Goal: Task Accomplishment & Management: Manage account settings

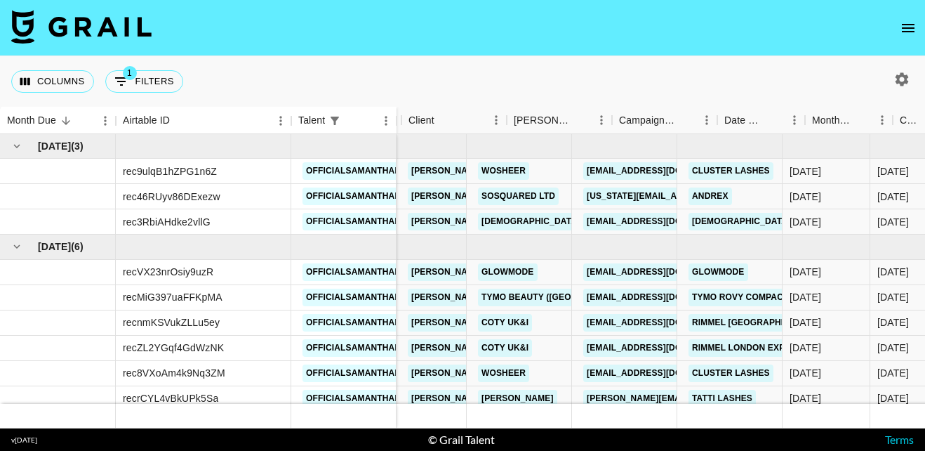
scroll to position [0, 65]
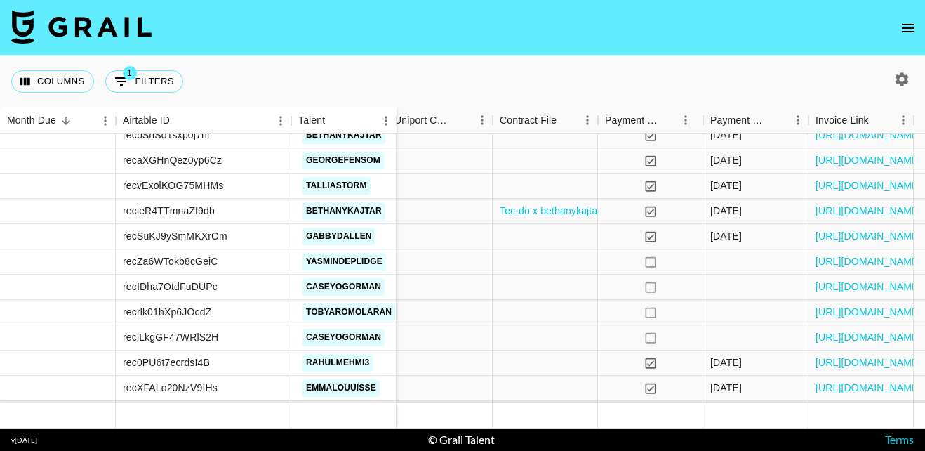
scroll to position [2082, 1623]
click at [890, 310] on link "[URL][DOMAIN_NAME]" at bounding box center [869, 312] width 106 height 14
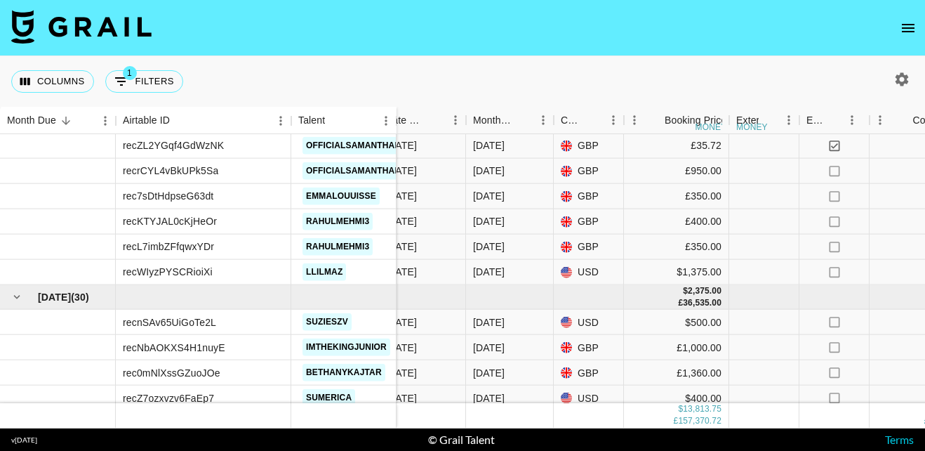
scroll to position [682, 402]
click at [526, 240] on div "[DATE]" at bounding box center [512, 246] width 88 height 25
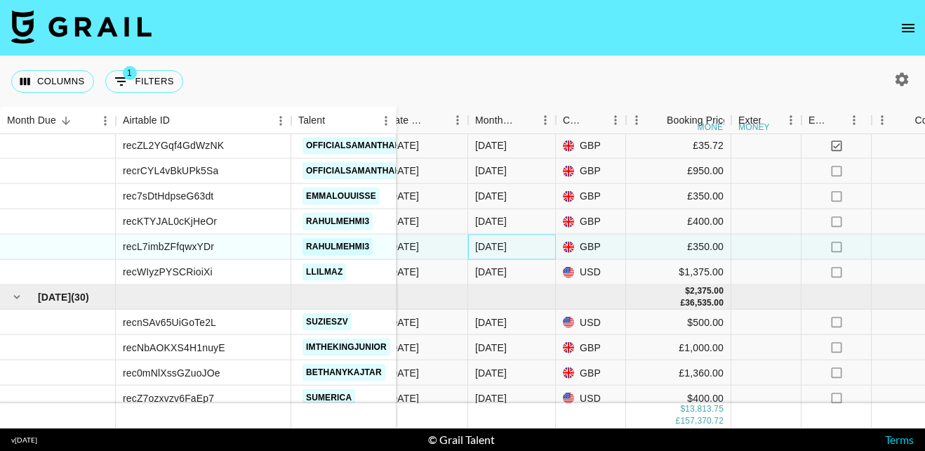
click at [526, 240] on div "[DATE]" at bounding box center [512, 246] width 88 height 25
click at [526, 240] on body "Columns 1 Filters + Booking Month Due Airtable ID Talent Manager Client [PERSON…" at bounding box center [462, 225] width 925 height 451
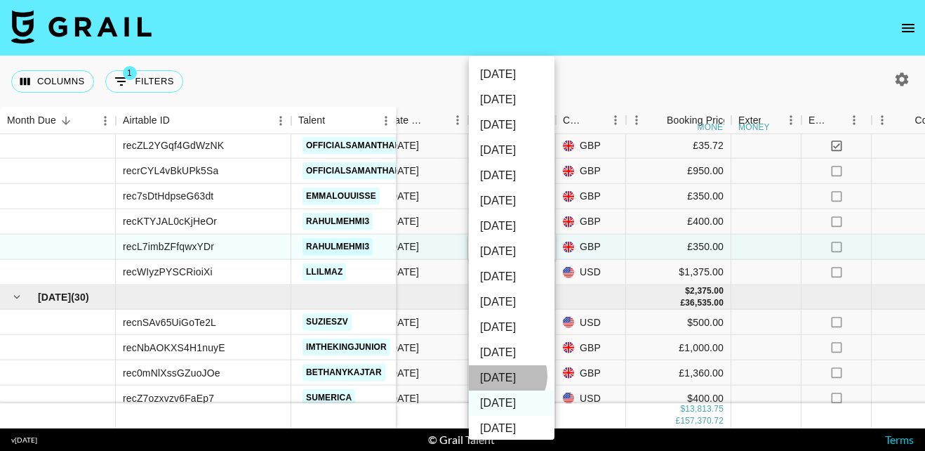
click at [505, 376] on li "[DATE]" at bounding box center [512, 377] width 86 height 25
type input "[DATE]"
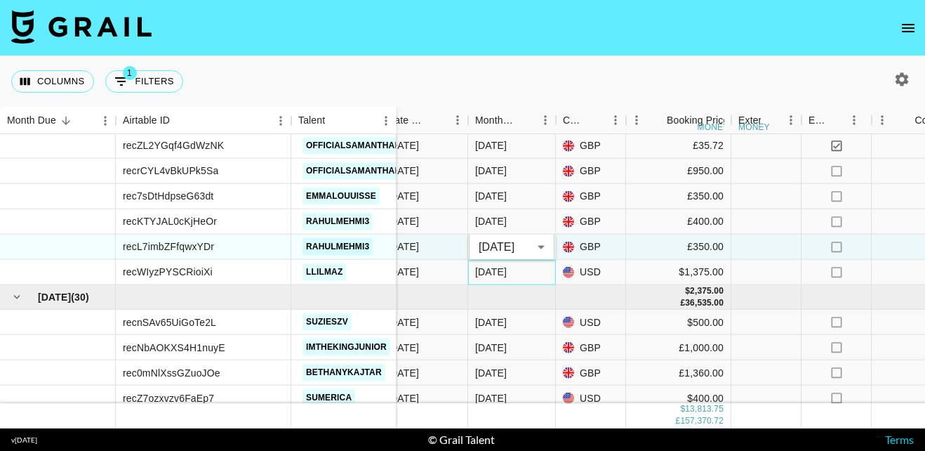
click at [543, 275] on div "[DATE]" at bounding box center [512, 272] width 88 height 25
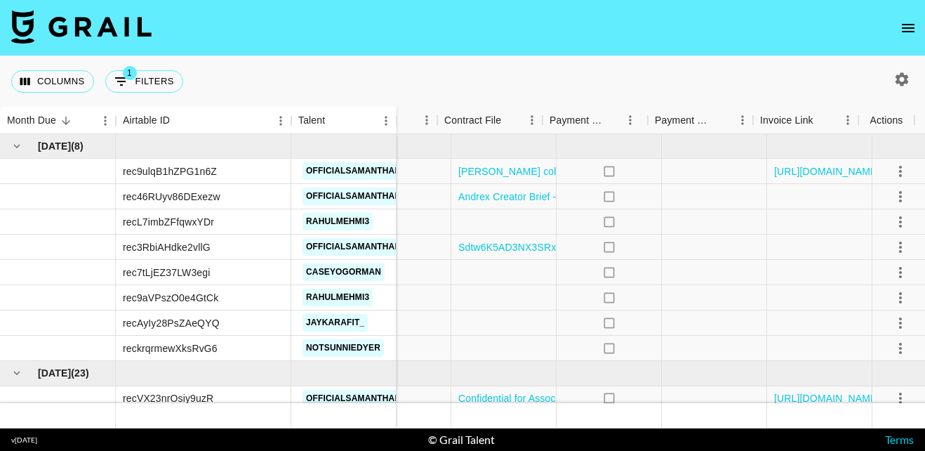
scroll to position [0, 1679]
click at [889, 221] on icon "select merge strategy" at bounding box center [897, 221] width 17 height 17
click at [867, 347] on div "Approve" at bounding box center [868, 353] width 43 height 17
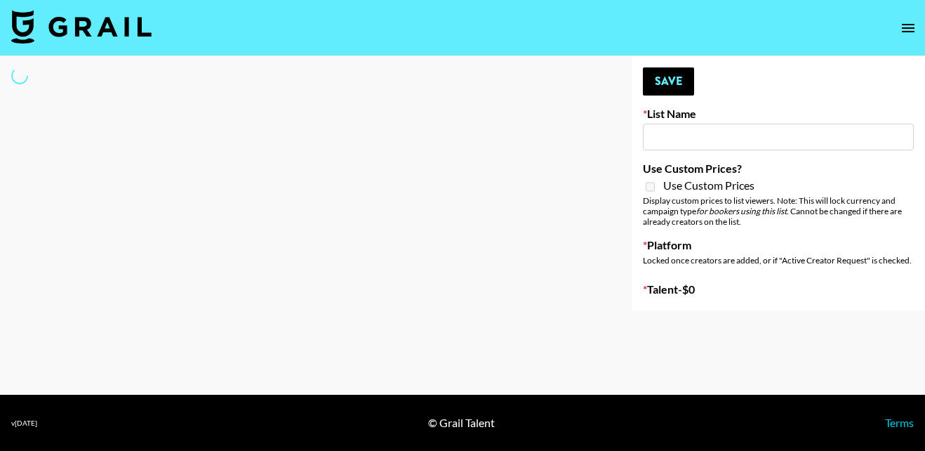
type input "R+H UK Dance List"
select select "Song"
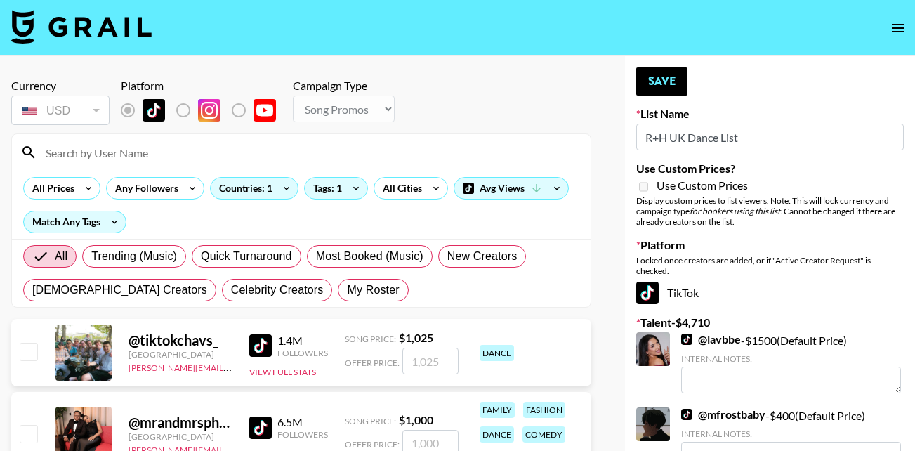
scroll to position [1, 0]
click at [116, 150] on input at bounding box center [309, 151] width 545 height 22
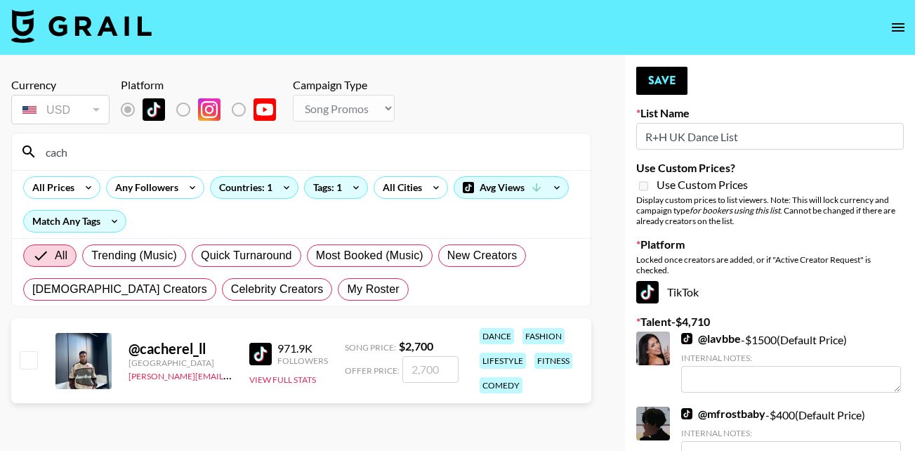
type input "cach"
click at [29, 356] on input "checkbox" at bounding box center [28, 359] width 17 height 17
checkbox input "true"
click at [423, 366] on input "2700" at bounding box center [430, 369] width 56 height 27
type input "2500"
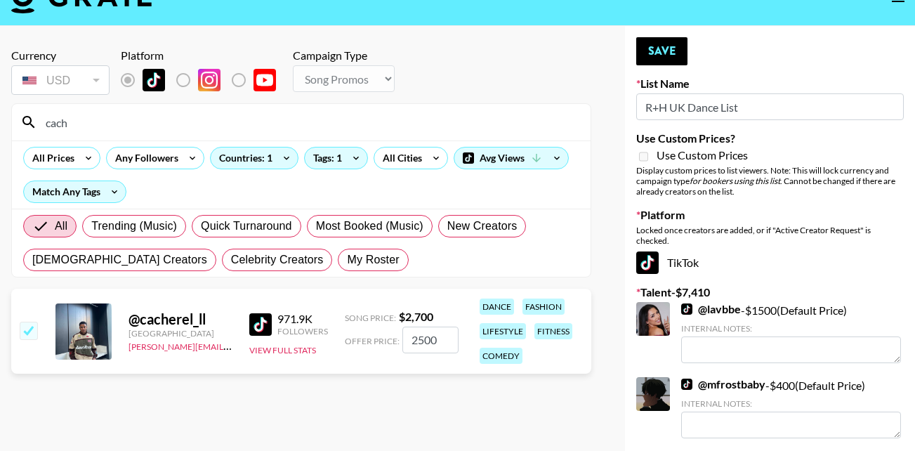
scroll to position [4, 0]
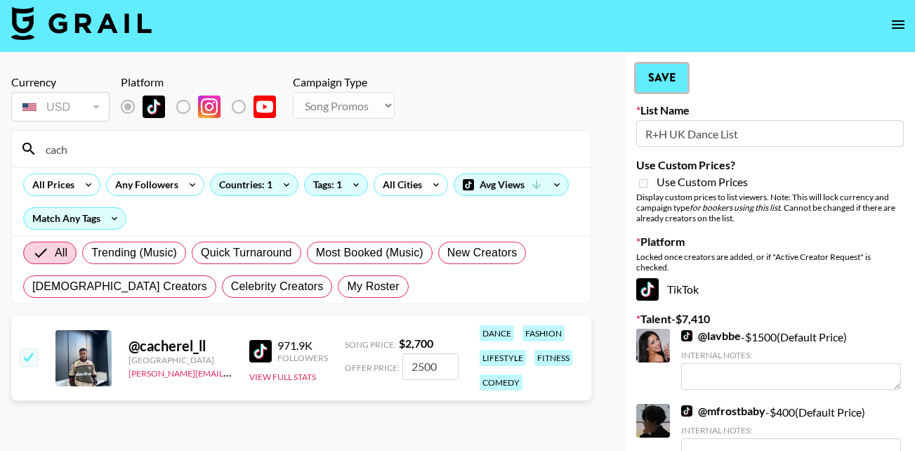
click at [672, 74] on button "Save" at bounding box center [661, 78] width 51 height 28
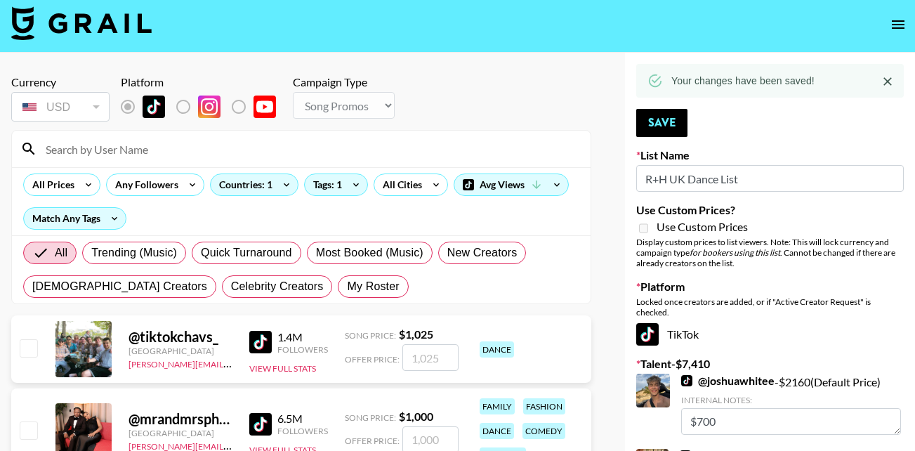
click at [128, 154] on input at bounding box center [309, 149] width 545 height 22
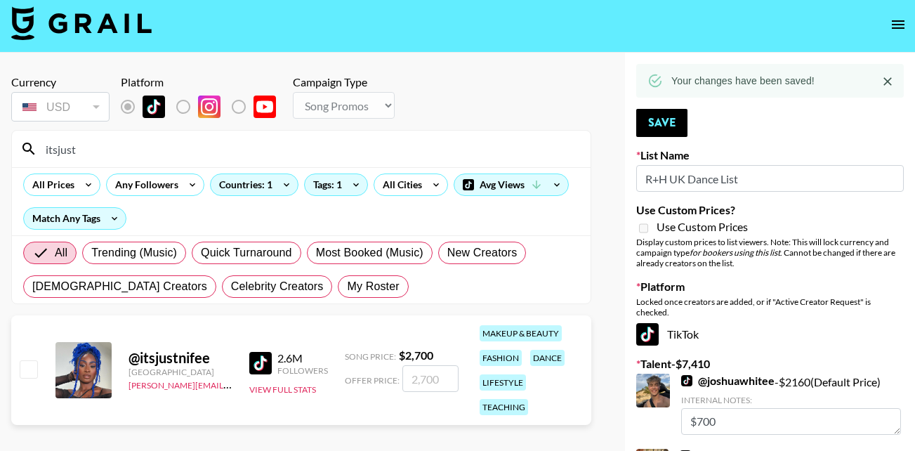
type input "itsjust"
click at [25, 374] on input "checkbox" at bounding box center [28, 368] width 17 height 17
checkbox input "true"
type input "2700"
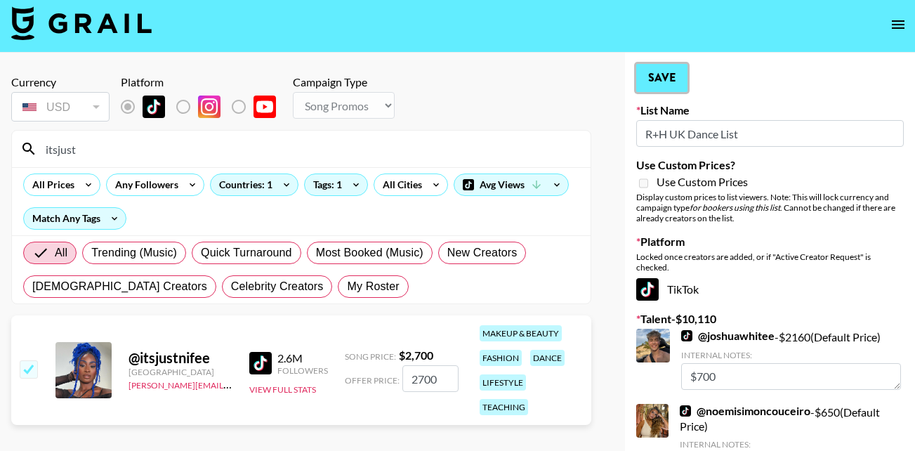
click at [673, 74] on button "Save" at bounding box center [661, 78] width 51 height 28
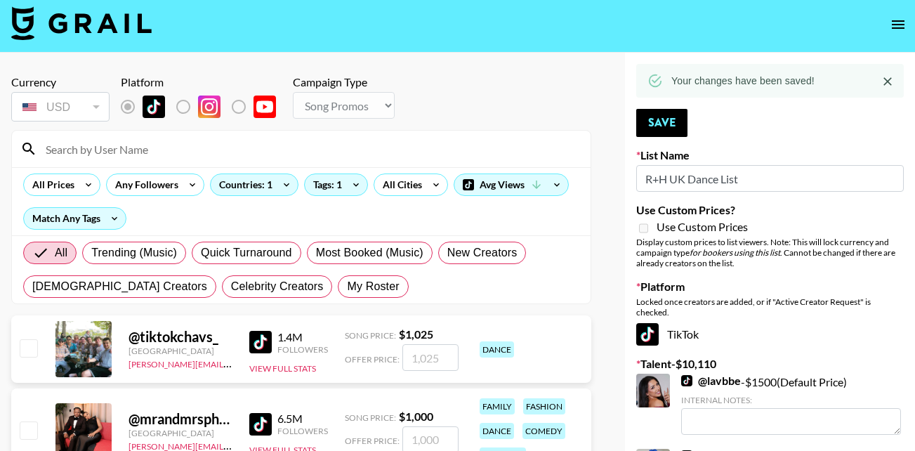
click at [130, 147] on input at bounding box center [309, 149] width 545 height 22
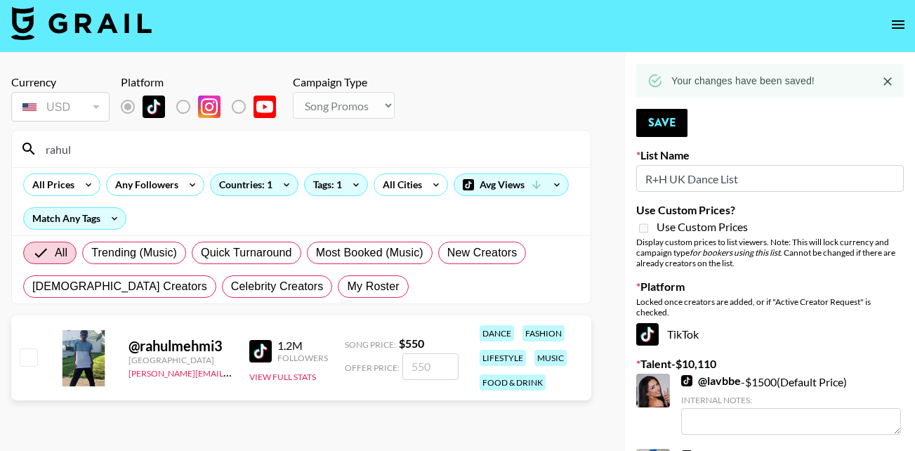
type input "rahul"
click at [25, 352] on input "checkbox" at bounding box center [28, 356] width 17 height 17
checkbox input "true"
type input "550"
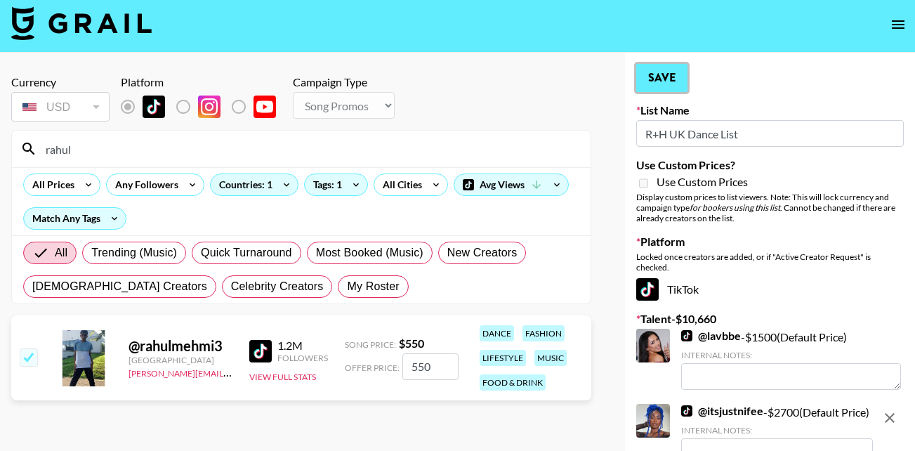
click at [668, 72] on button "Save" at bounding box center [661, 78] width 51 height 28
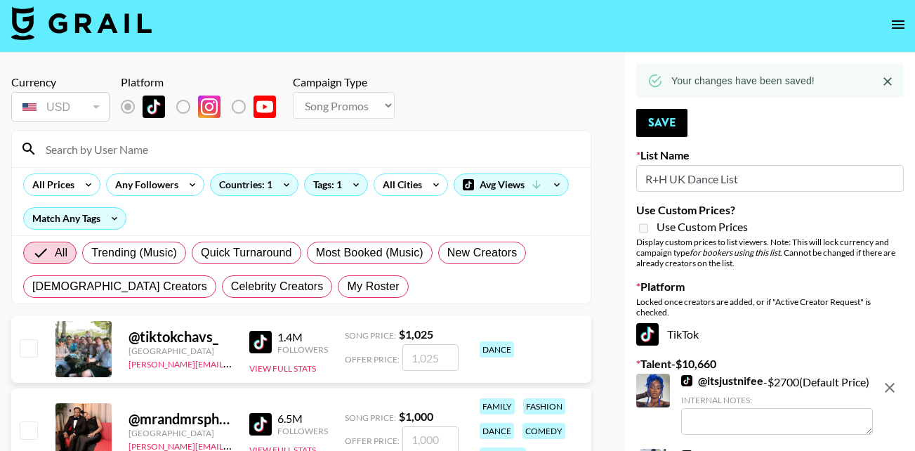
click at [134, 149] on input at bounding box center [309, 149] width 545 height 22
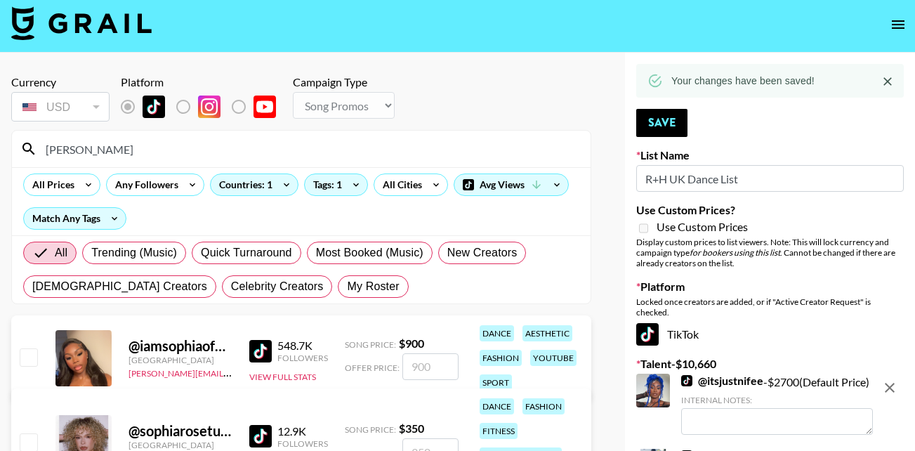
type input "sophia"
click at [27, 358] on input "checkbox" at bounding box center [28, 356] width 17 height 17
checkbox input "true"
type input "900"
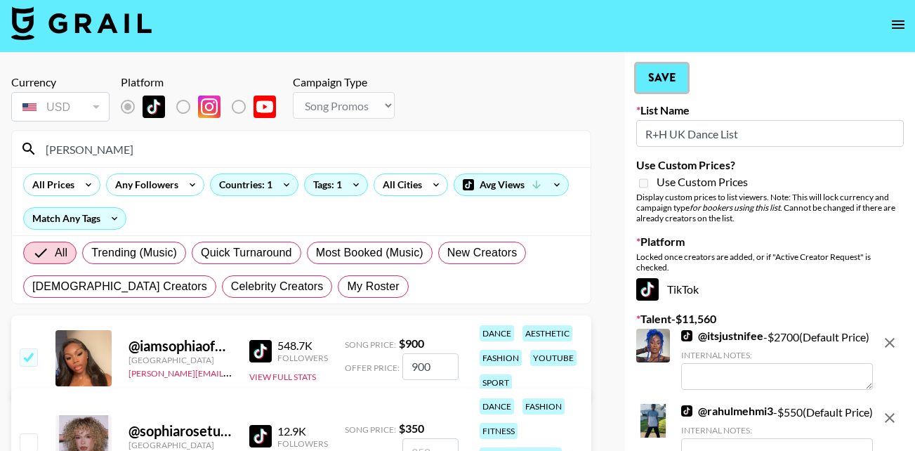
click at [674, 70] on button "Save" at bounding box center [661, 78] width 51 height 28
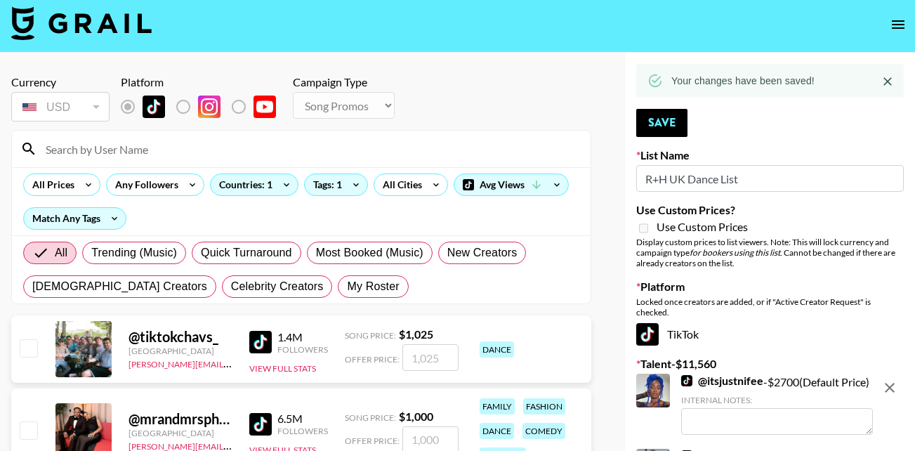
click at [114, 150] on input at bounding box center [309, 149] width 545 height 22
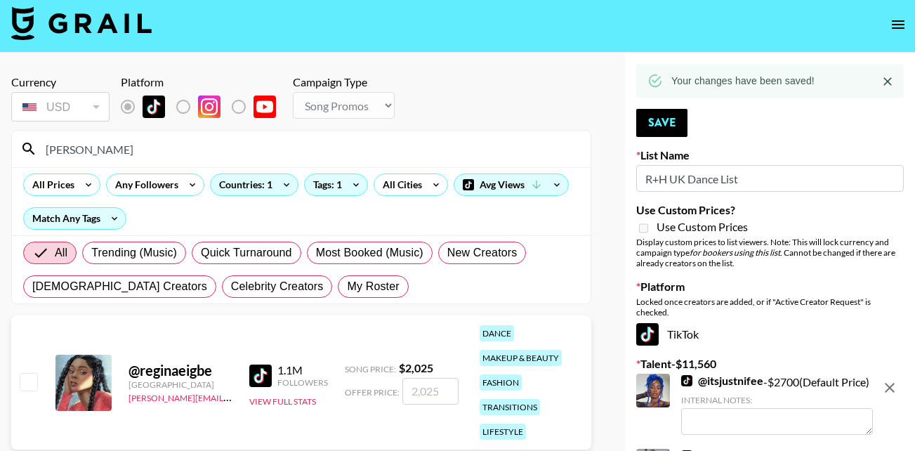
type input "regina"
click at [32, 373] on input "checkbox" at bounding box center [28, 381] width 17 height 17
checkbox input "true"
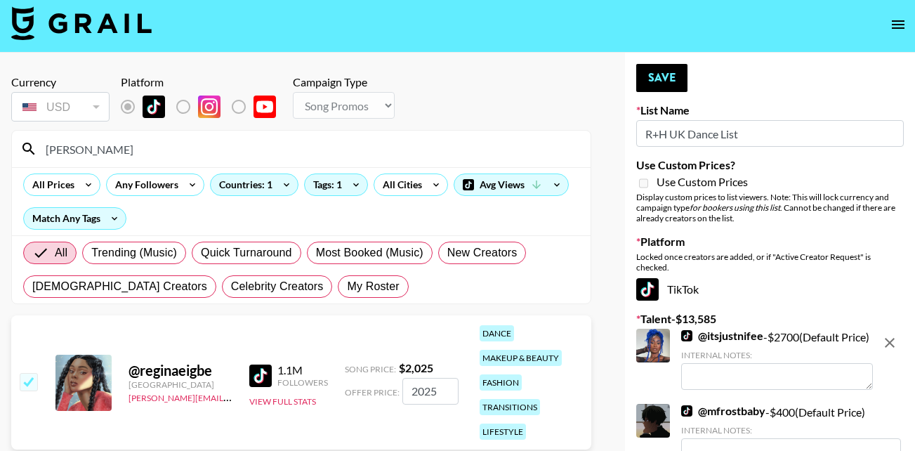
click at [440, 390] on input "2025" at bounding box center [430, 391] width 56 height 27
type input "2"
checkbox input "true"
type input "1500"
click at [649, 78] on button "Save" at bounding box center [661, 78] width 51 height 28
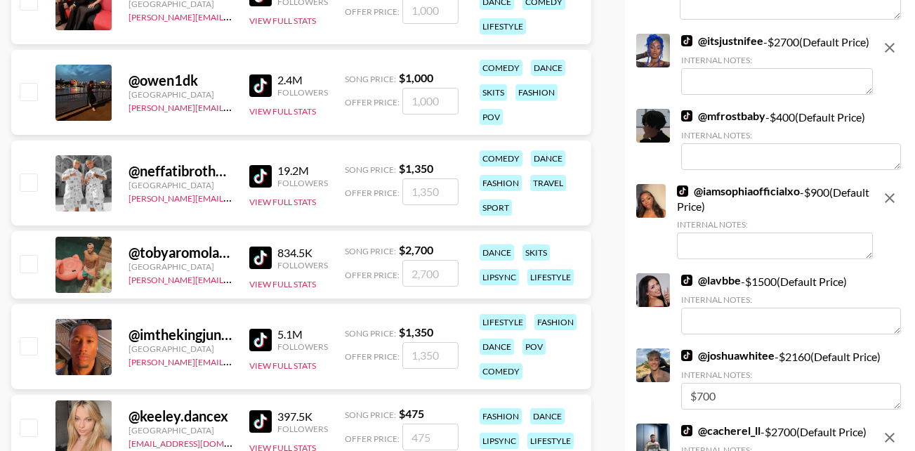
scroll to position [432, 0]
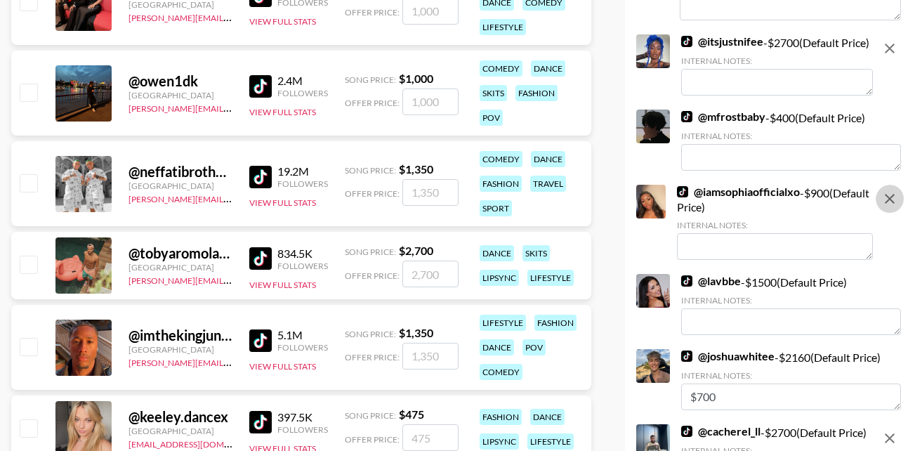
click at [888, 204] on icon "remove" at bounding box center [890, 199] width 10 height 10
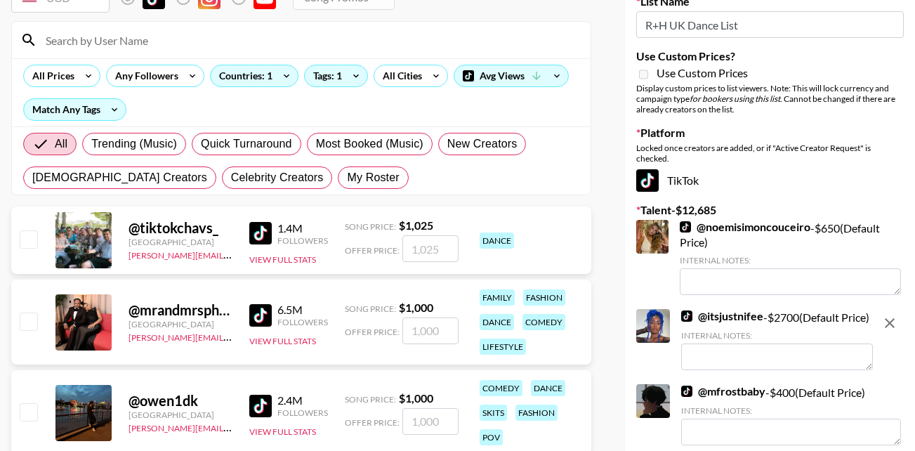
scroll to position [0, 0]
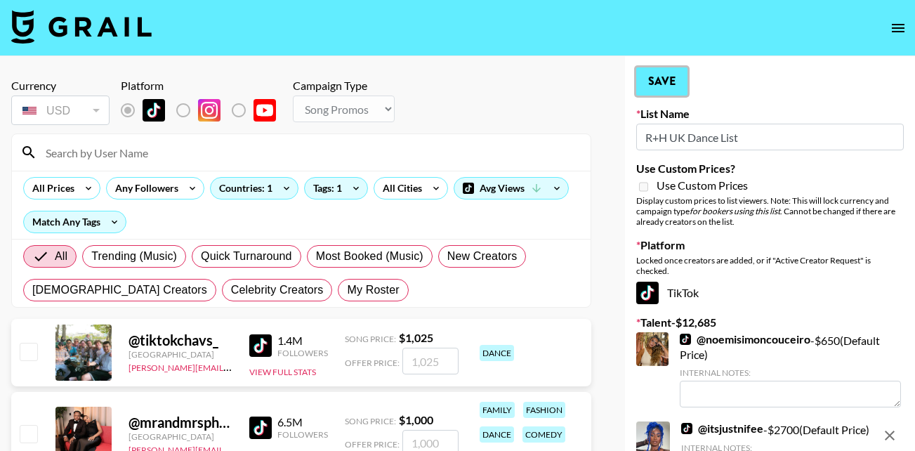
click at [664, 79] on button "Save" at bounding box center [661, 81] width 51 height 28
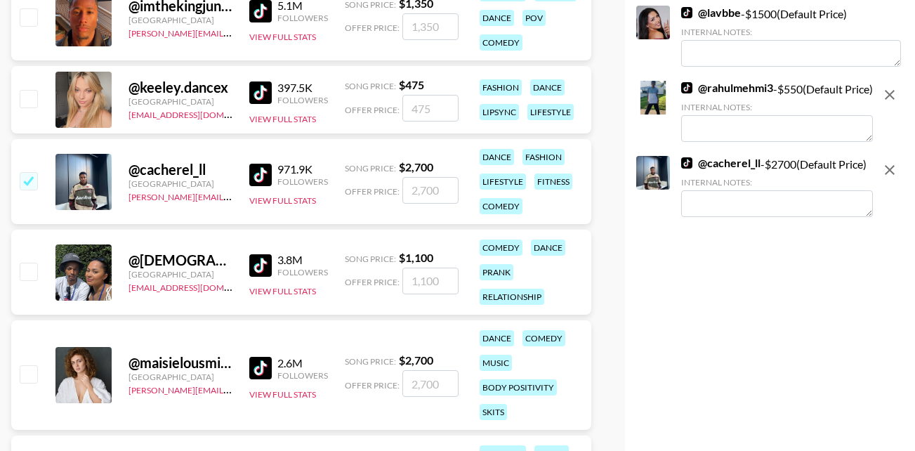
scroll to position [641, 0]
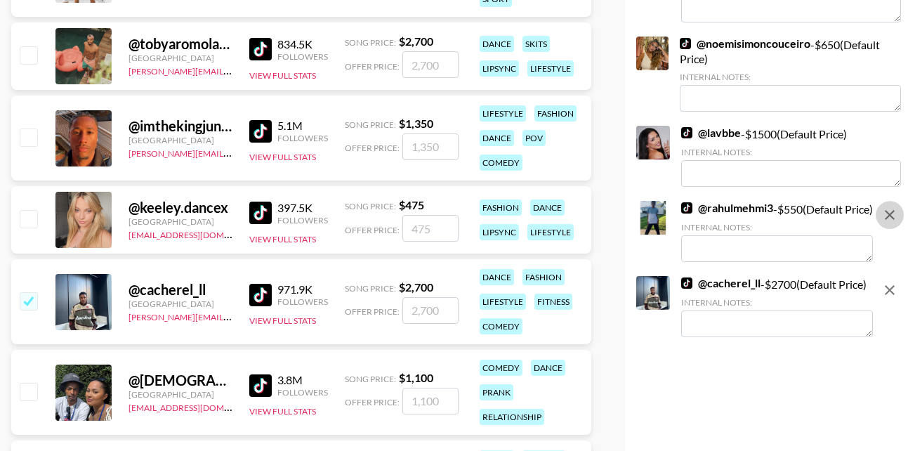
click at [888, 220] on icon "remove" at bounding box center [890, 215] width 10 height 10
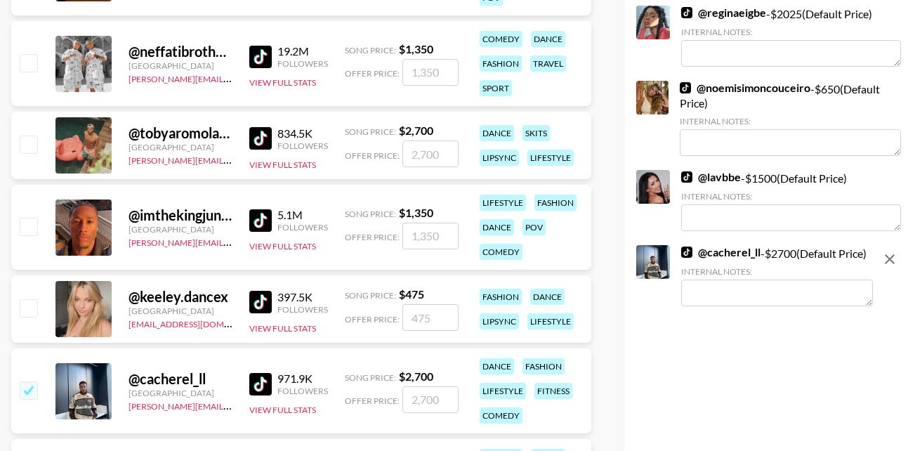
scroll to position [551, 0]
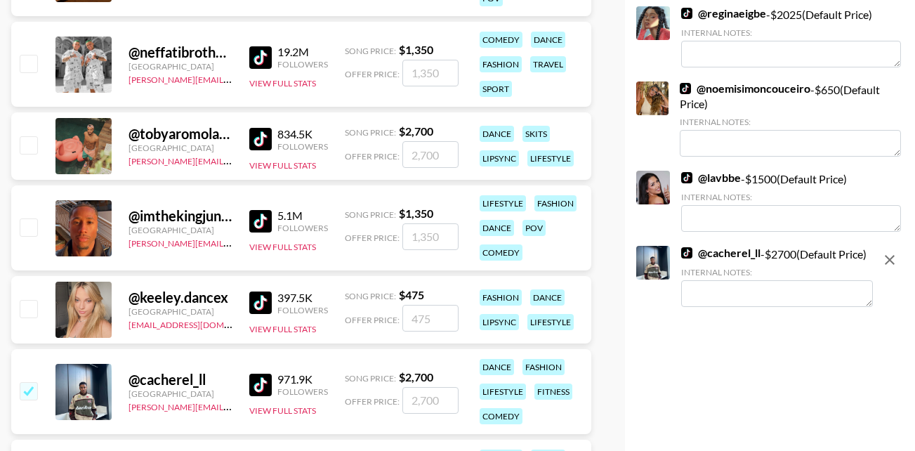
click at [29, 144] on input "checkbox" at bounding box center [28, 144] width 17 height 17
checkbox input "true"
type input "2700"
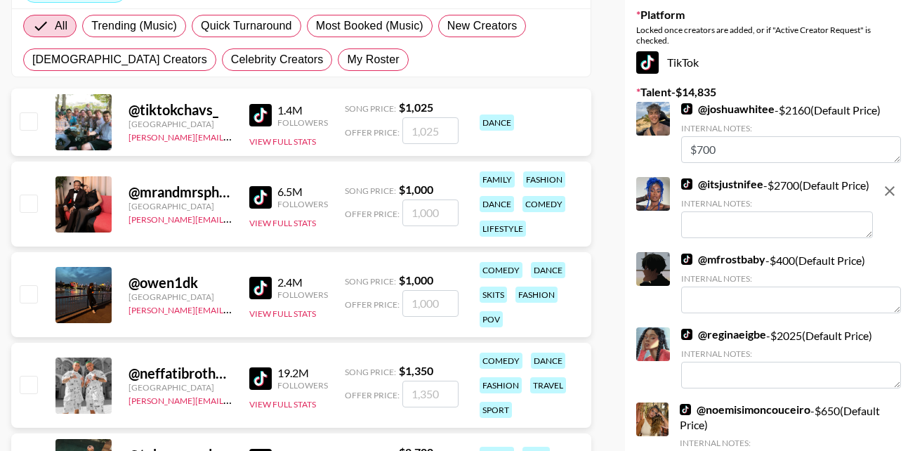
scroll to position [0, 0]
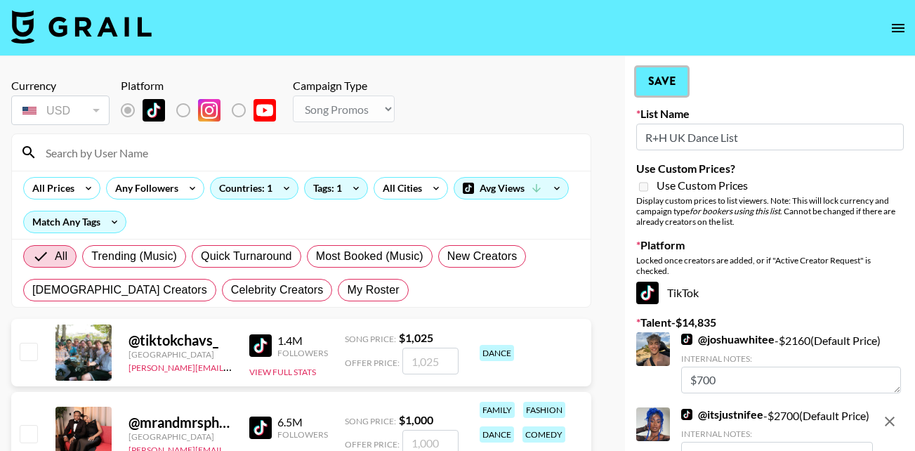
click at [669, 77] on button "Save" at bounding box center [661, 81] width 51 height 28
checkbox input "true"
